Goal: Communication & Community: Answer question/provide support

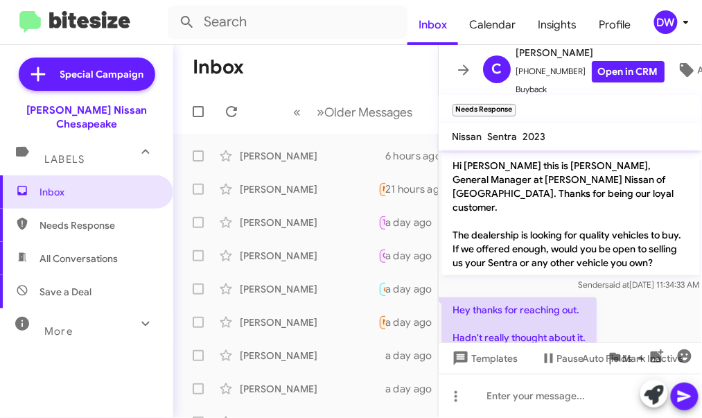
scroll to position [83, 0]
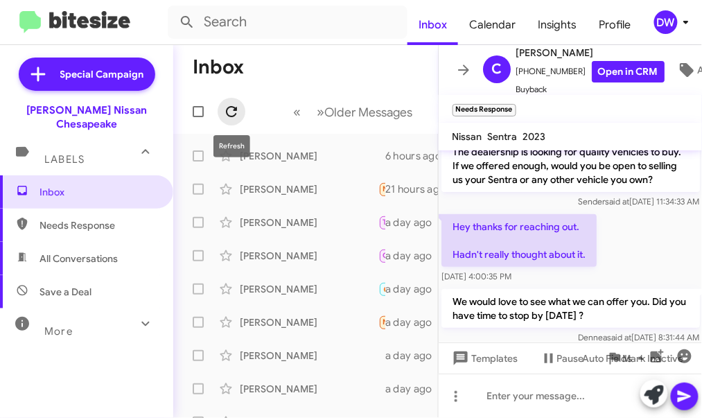
click at [229, 110] on icon at bounding box center [231, 111] width 17 height 17
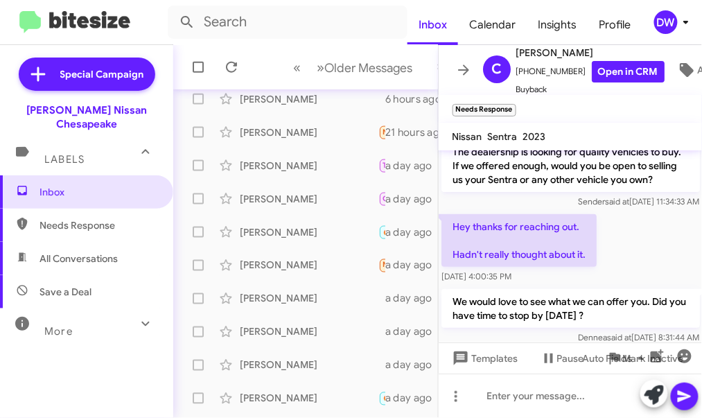
scroll to position [107, 0]
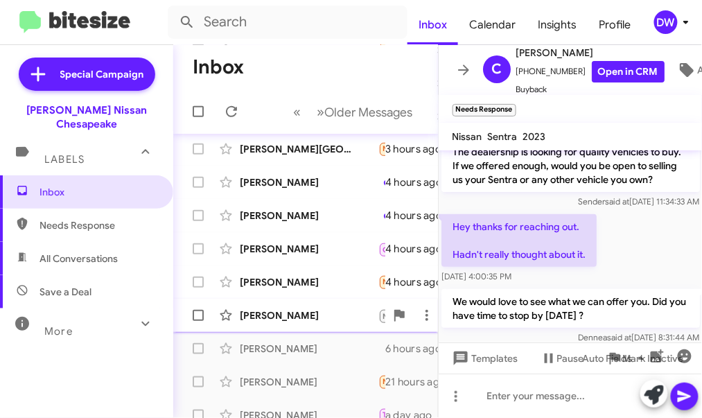
click at [277, 313] on div "[PERSON_NAME]" at bounding box center [309, 315] width 139 height 14
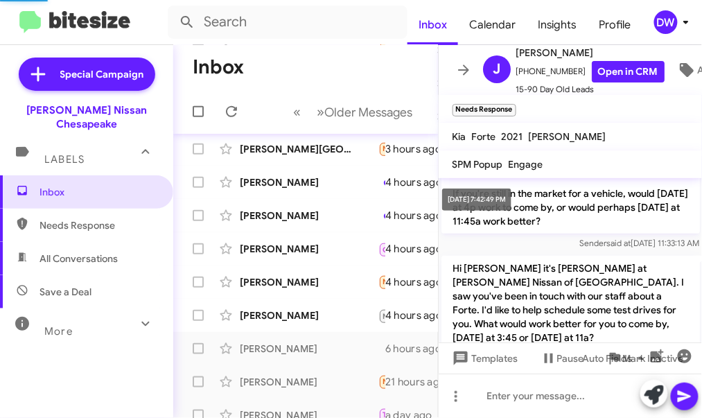
scroll to position [600, 0]
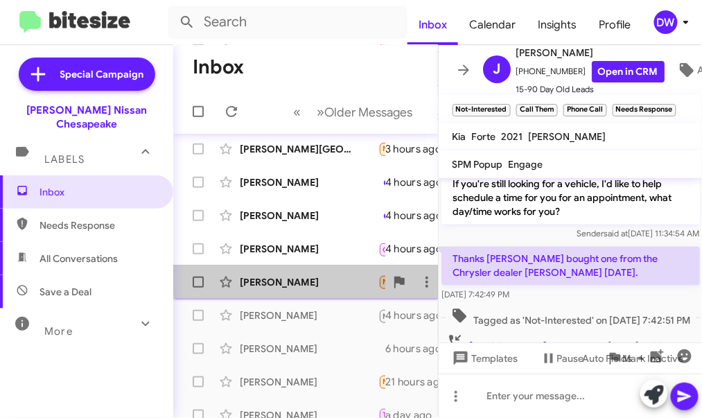
click at [323, 277] on div "[PERSON_NAME]" at bounding box center [309, 282] width 139 height 14
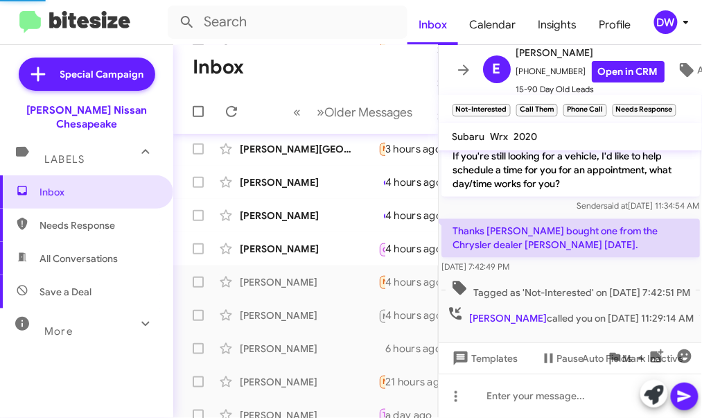
scroll to position [134, 0]
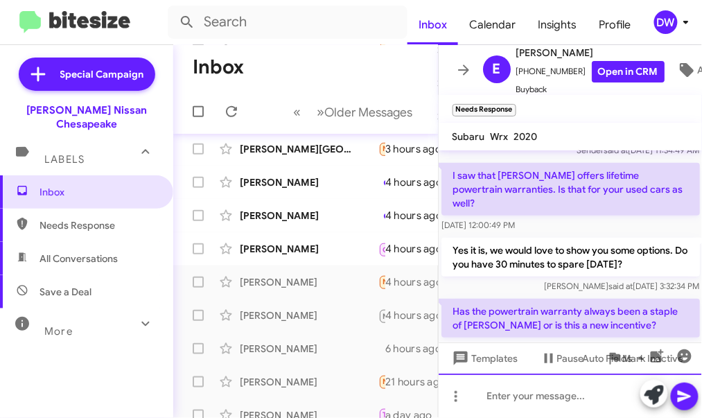
click at [517, 395] on div at bounding box center [571, 396] width 264 height 44
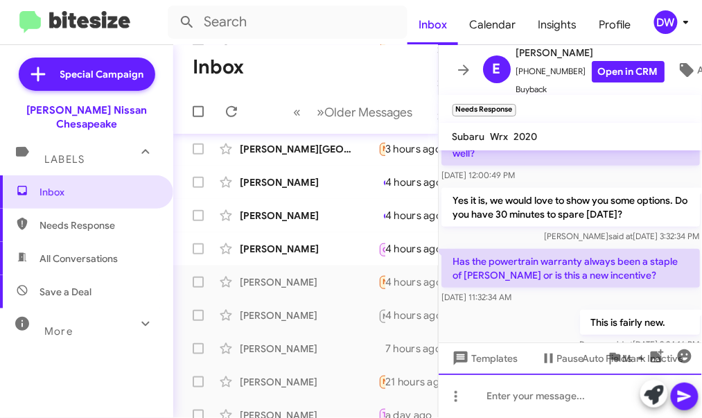
scroll to position [185, 0]
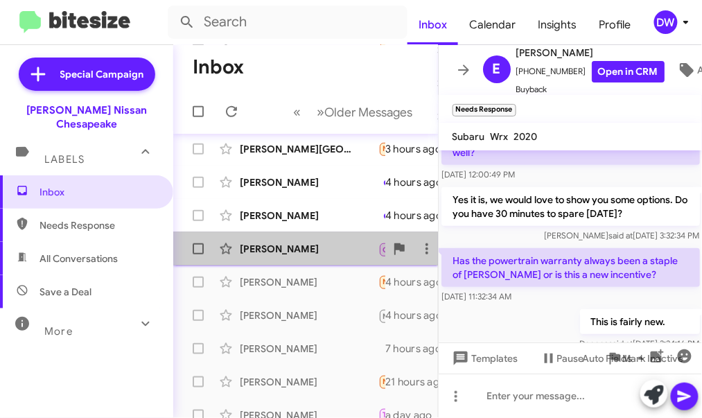
click at [307, 238] on div "[PERSON_NAME] Call Them 🔥 Hot Wonderful 4 hours ago" at bounding box center [305, 249] width 243 height 28
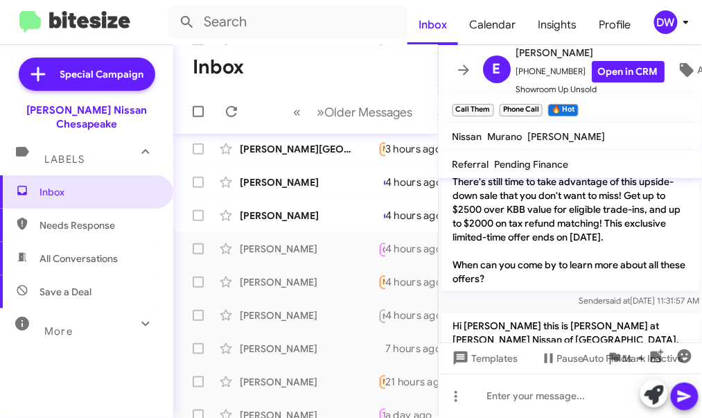
scroll to position [1395, 0]
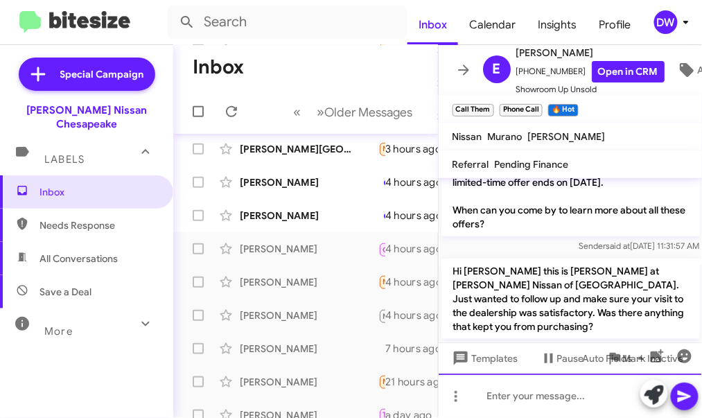
click at [516, 395] on div at bounding box center [571, 396] width 264 height 44
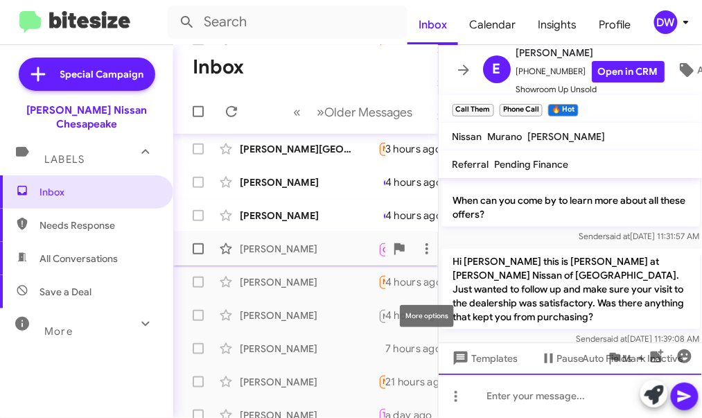
scroll to position [1445, 0]
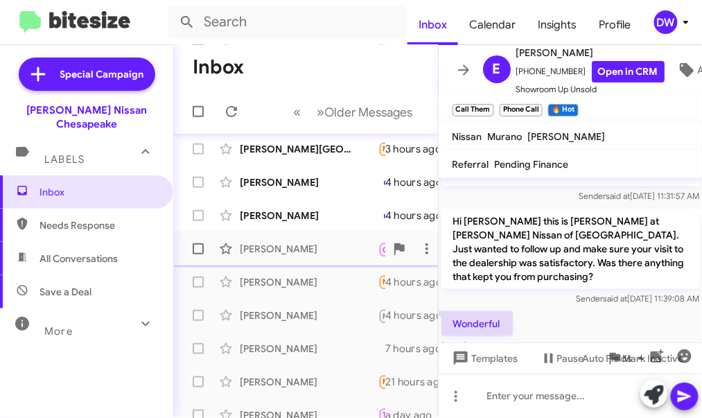
click at [326, 232] on span "[PERSON_NAME] Call Them 🔥 Hot Wonderful 4 hours ago" at bounding box center [305, 248] width 265 height 33
click at [326, 218] on div "[PERSON_NAME]" at bounding box center [309, 216] width 139 height 14
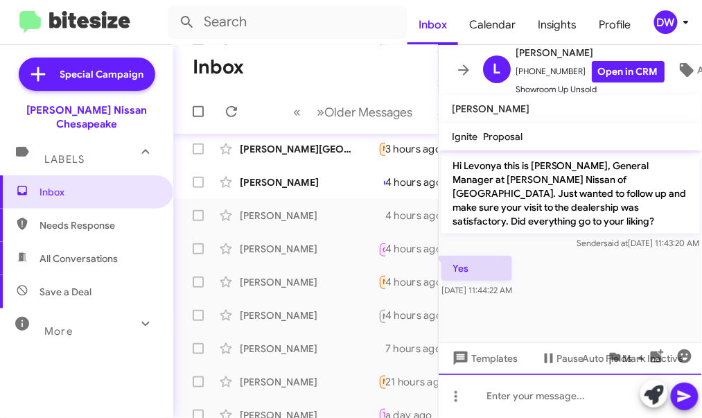
click at [482, 394] on div at bounding box center [571, 396] width 264 height 44
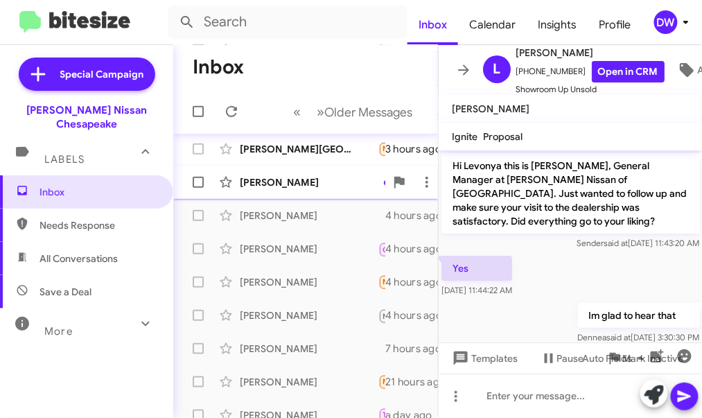
click at [331, 179] on div "[PERSON_NAME]" at bounding box center [309, 182] width 139 height 14
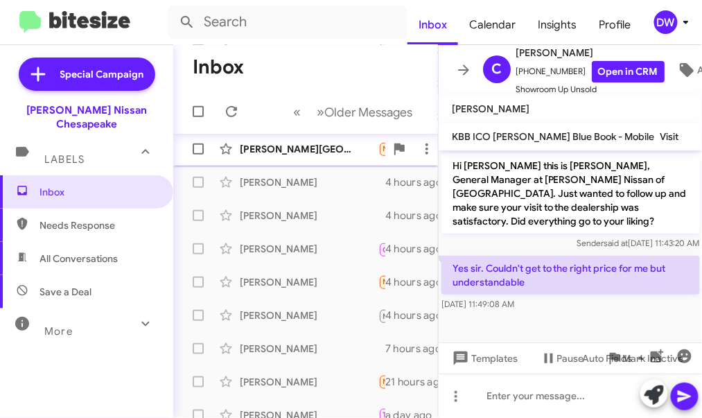
click at [322, 160] on div "[PERSON_NAME] Place Needs Response It did i just rode in the car and it felt to…" at bounding box center [305, 149] width 243 height 28
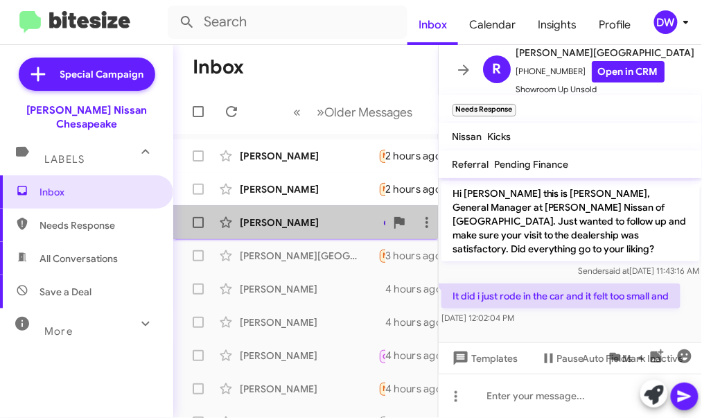
click at [274, 213] on div "[PERSON_NAME] Thanks 3 hours ago" at bounding box center [305, 223] width 243 height 28
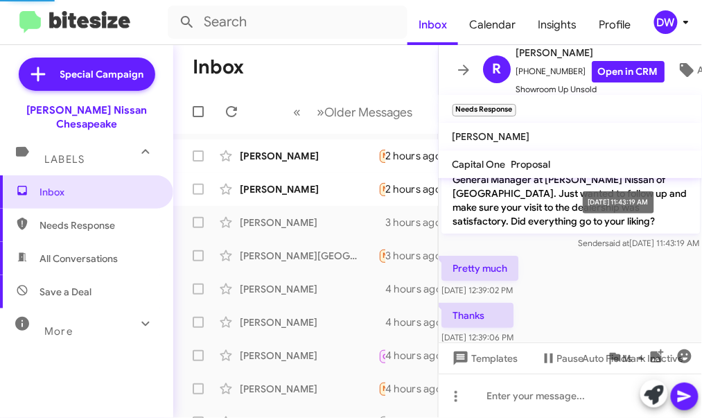
scroll to position [1, 0]
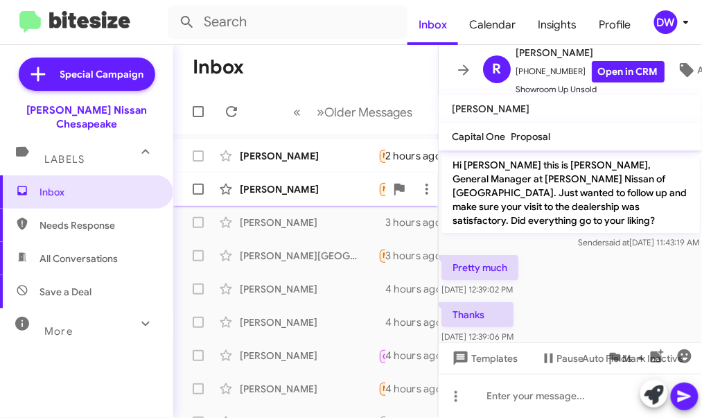
click at [330, 200] on div "[PERSON_NAME] Needs Response Yes thank you 2 hours ago" at bounding box center [305, 189] width 243 height 28
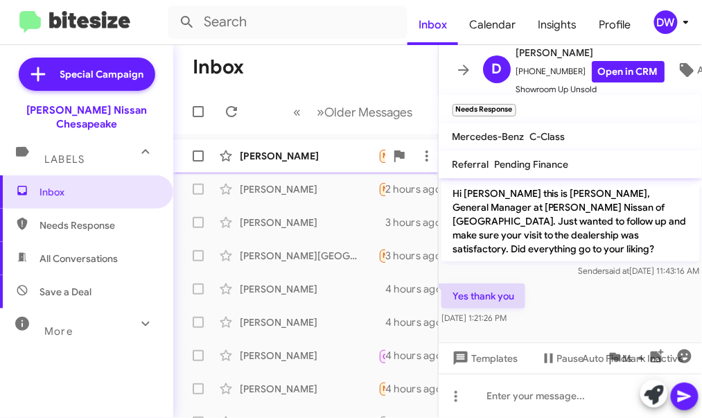
click at [278, 155] on div "[PERSON_NAME]" at bounding box center [309, 156] width 139 height 14
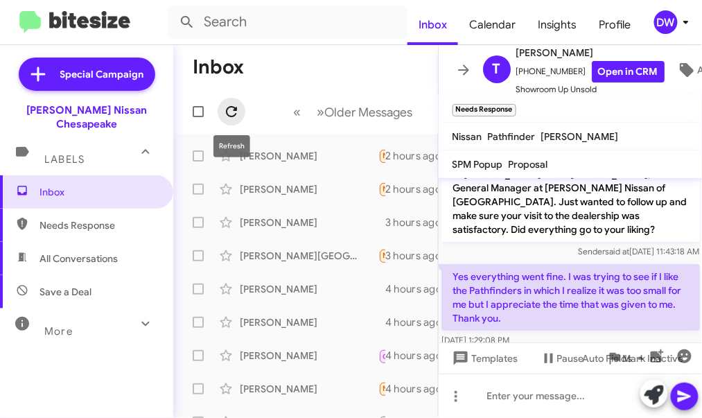
click at [236, 109] on icon at bounding box center [231, 111] width 11 height 11
click at [235, 112] on icon at bounding box center [231, 111] width 17 height 17
click at [229, 116] on icon at bounding box center [231, 111] width 11 height 11
